Goal: Task Accomplishment & Management: Use online tool/utility

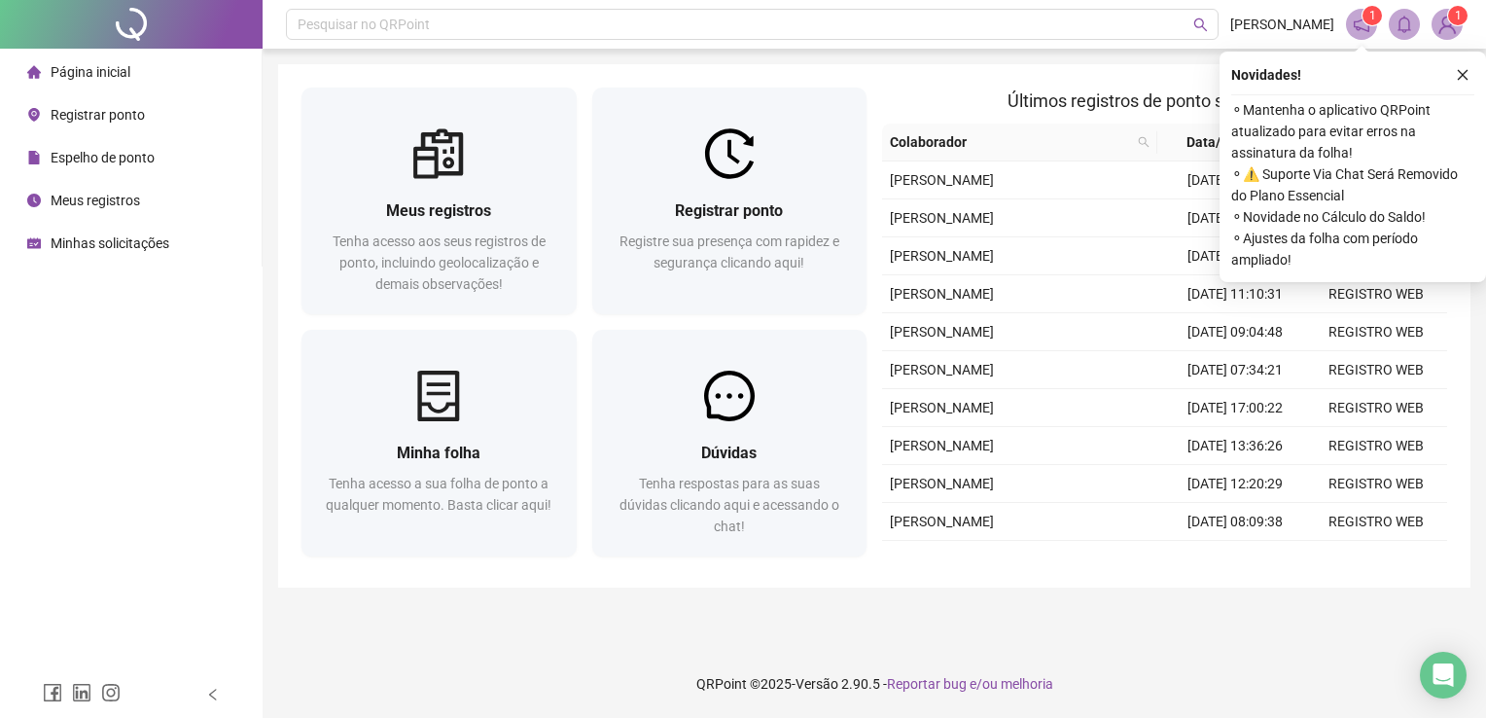
click at [70, 107] on span "Registrar ponto" at bounding box center [98, 115] width 94 height 16
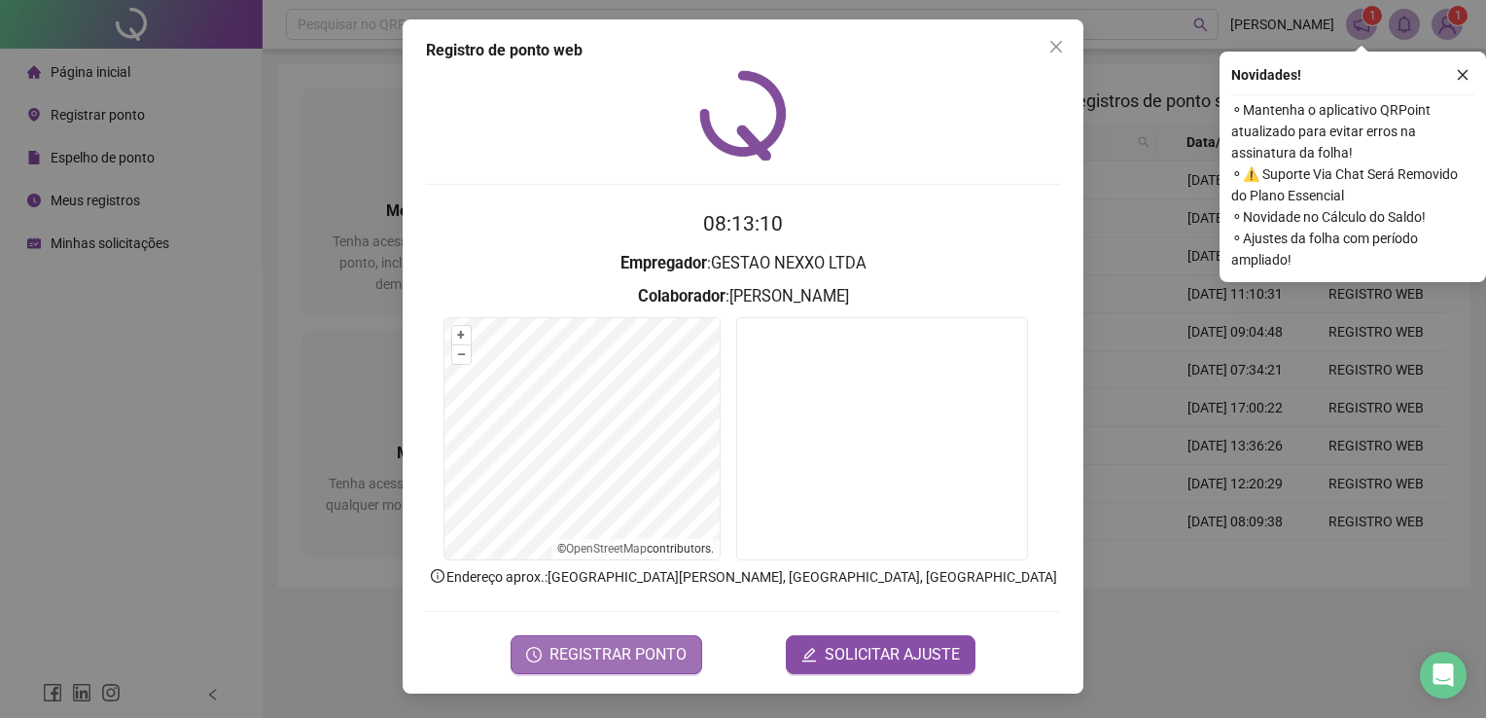
click at [655, 645] on span "REGISTRAR PONTO" at bounding box center [617, 654] width 137 height 23
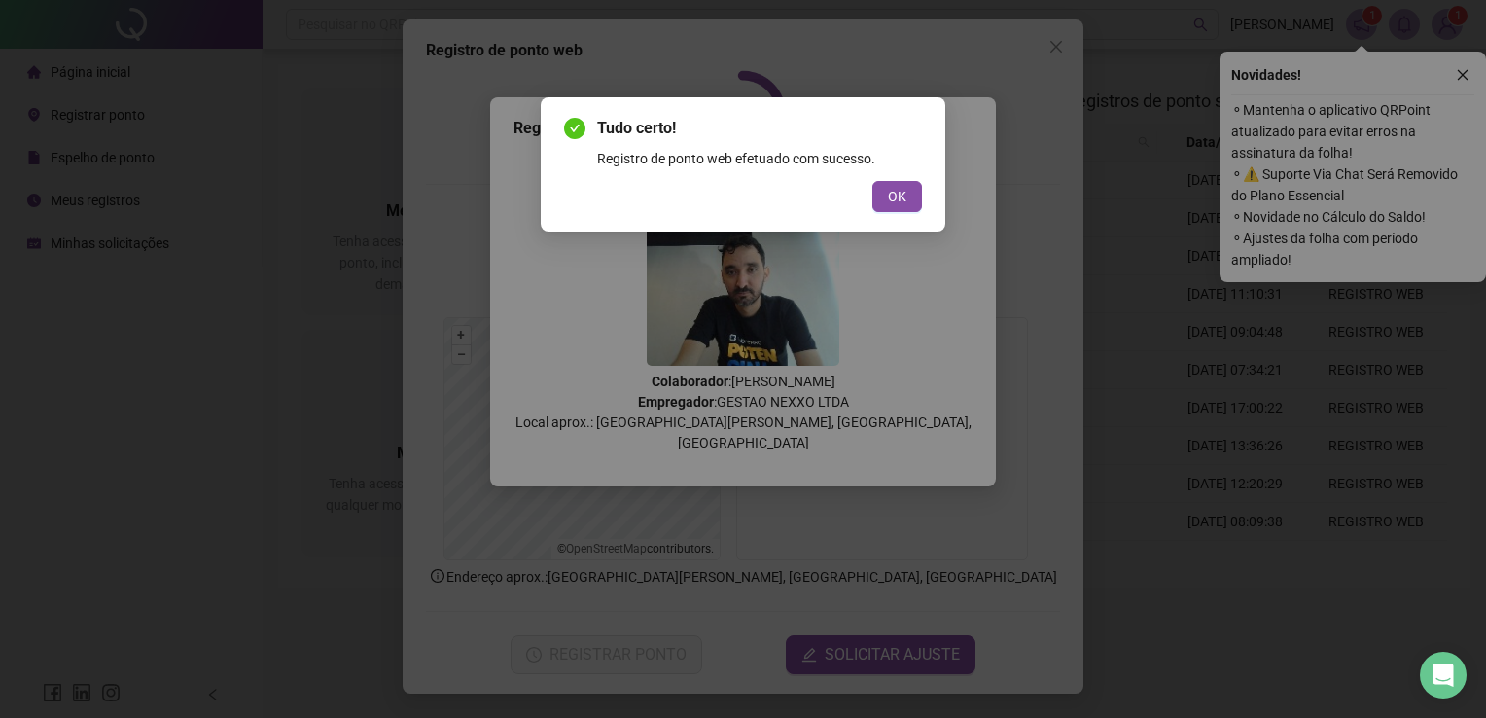
drag, startPoint x: 886, startPoint y: 201, endPoint x: 1027, endPoint y: 126, distance: 159.6
click at [886, 201] on button "OK" at bounding box center [897, 196] width 50 height 31
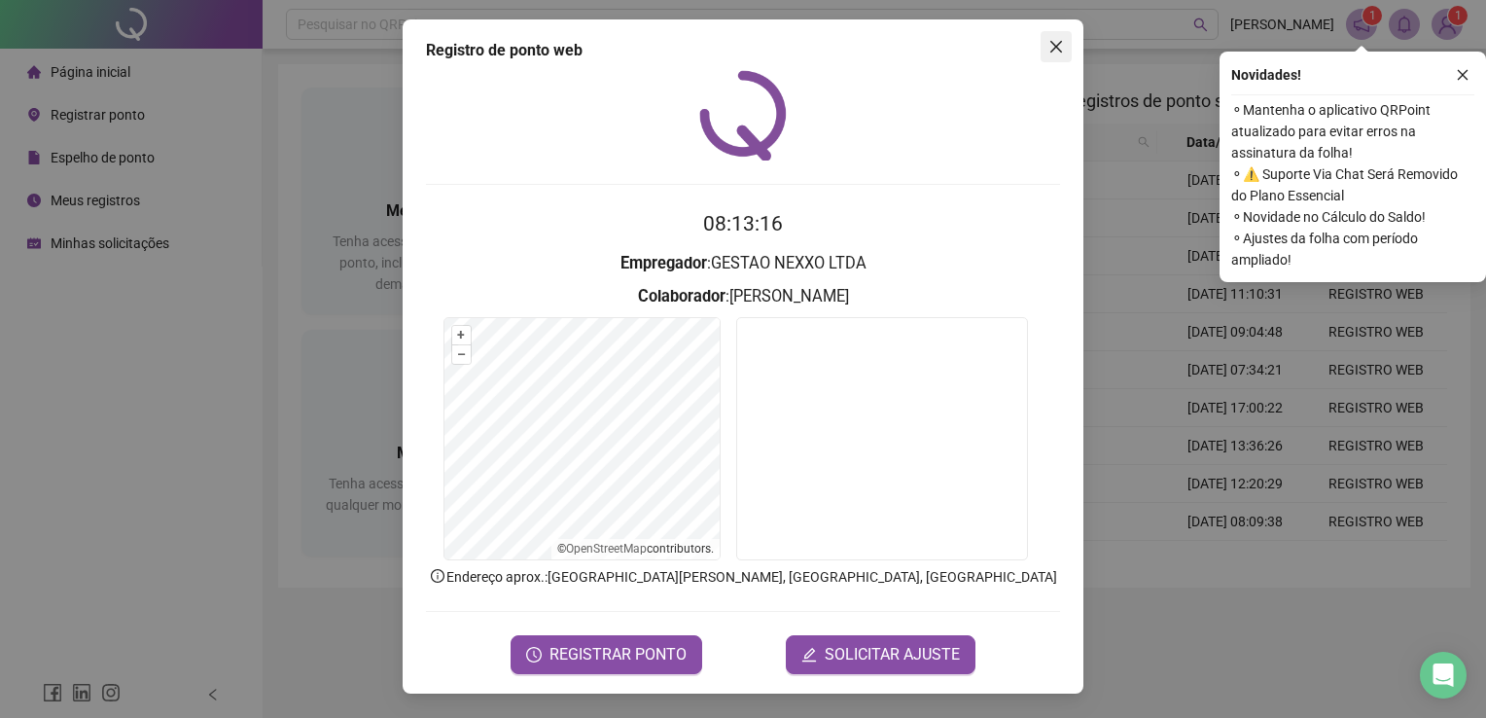
click at [1059, 53] on icon "close" at bounding box center [1056, 47] width 16 height 16
